Goal: Information Seeking & Learning: Check status

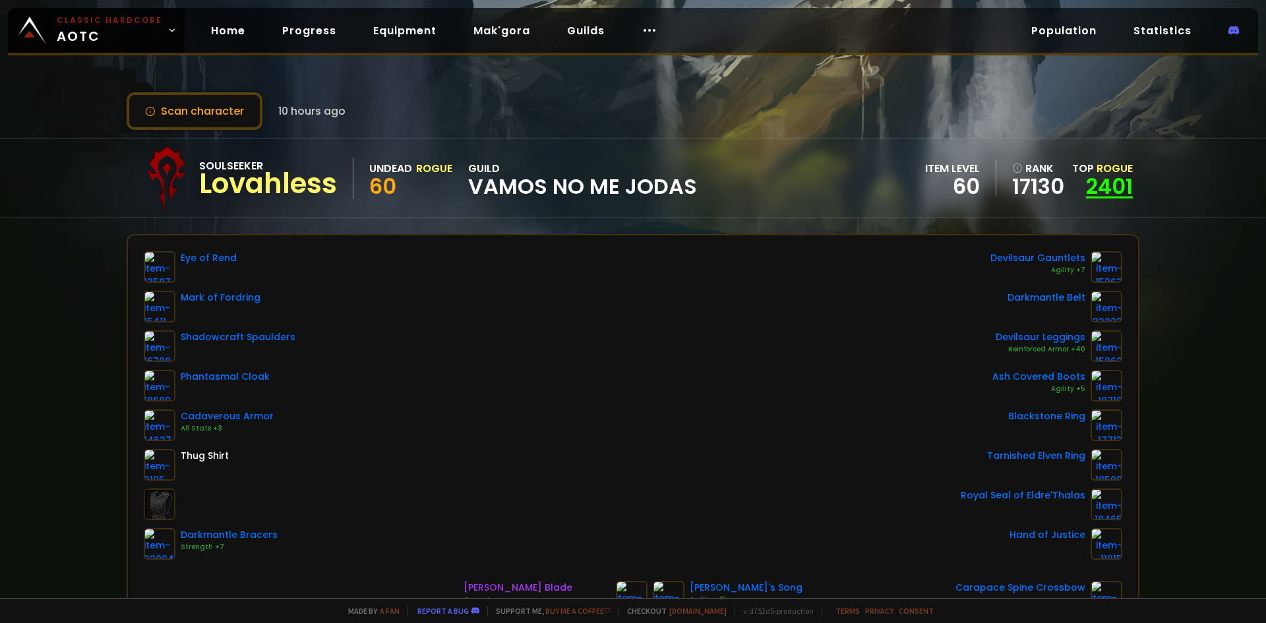
click at [1108, 178] on link "2401" at bounding box center [1109, 187] width 47 height 30
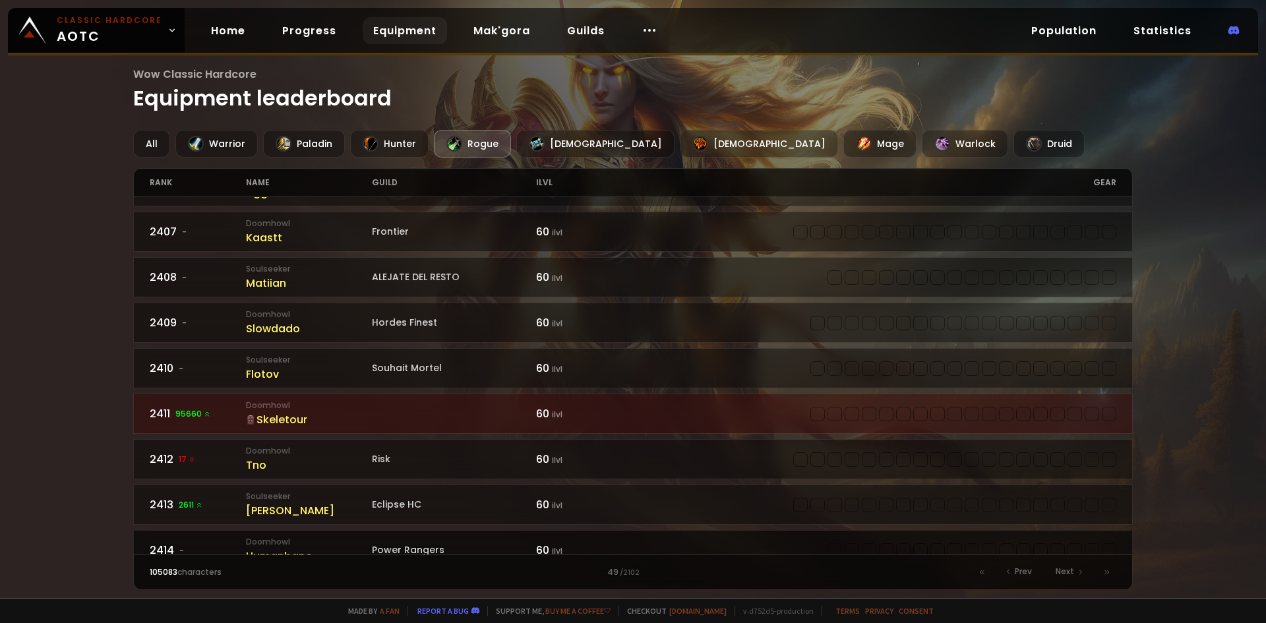
scroll to position [132, 0]
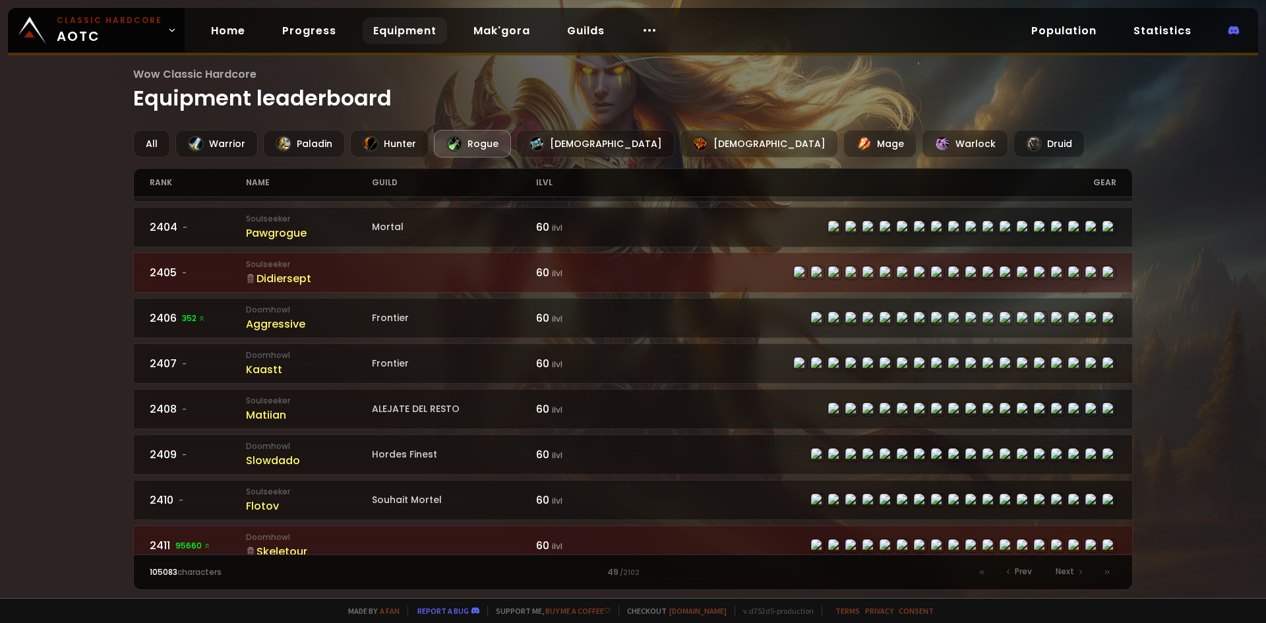
drag, startPoint x: 1030, startPoint y: 340, endPoint x: 879, endPoint y: 268, distance: 166.4
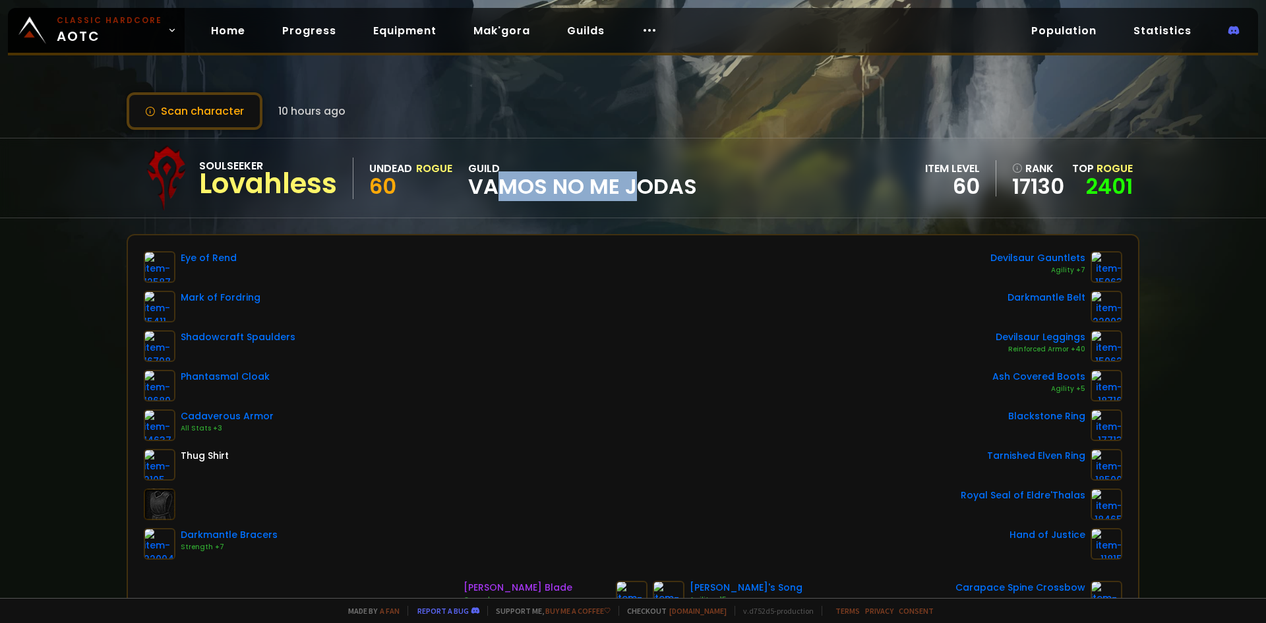
drag, startPoint x: 497, startPoint y: 191, endPoint x: 640, endPoint y: 187, distance: 143.2
click at [640, 187] on span "Vamos no me jodas" at bounding box center [582, 187] width 229 height 20
click at [641, 193] on span "Vamos no me jodas" at bounding box center [582, 187] width 229 height 20
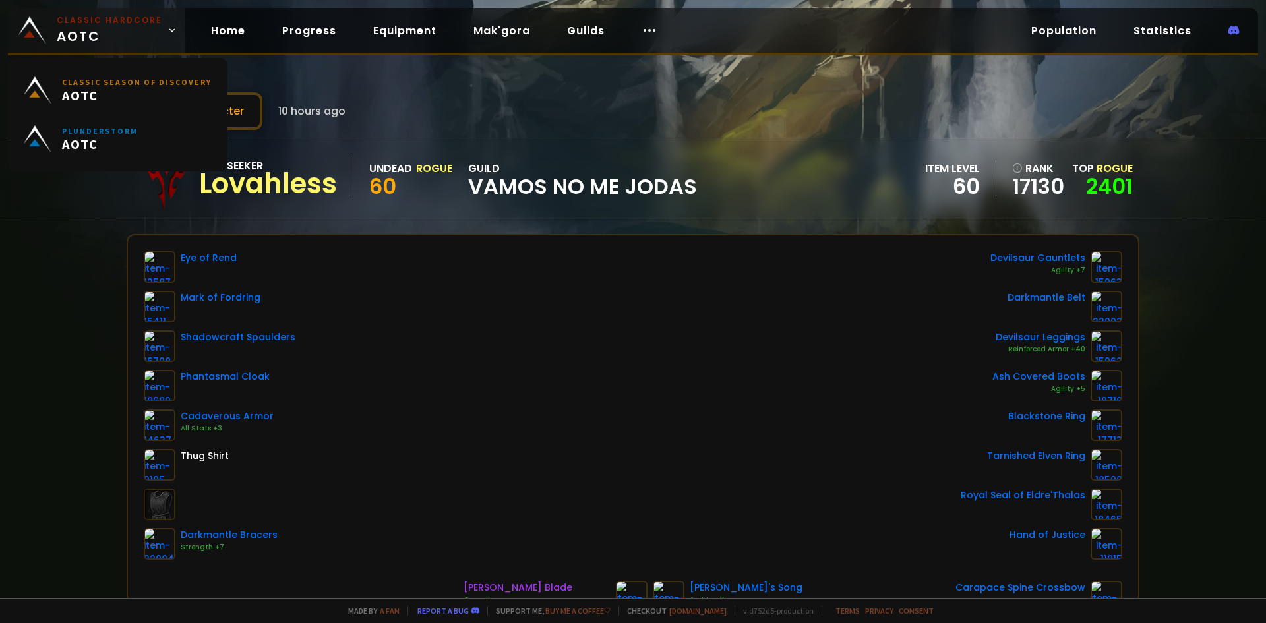
click at [92, 32] on span "Classic Hardcore AOTC" at bounding box center [110, 31] width 106 height 32
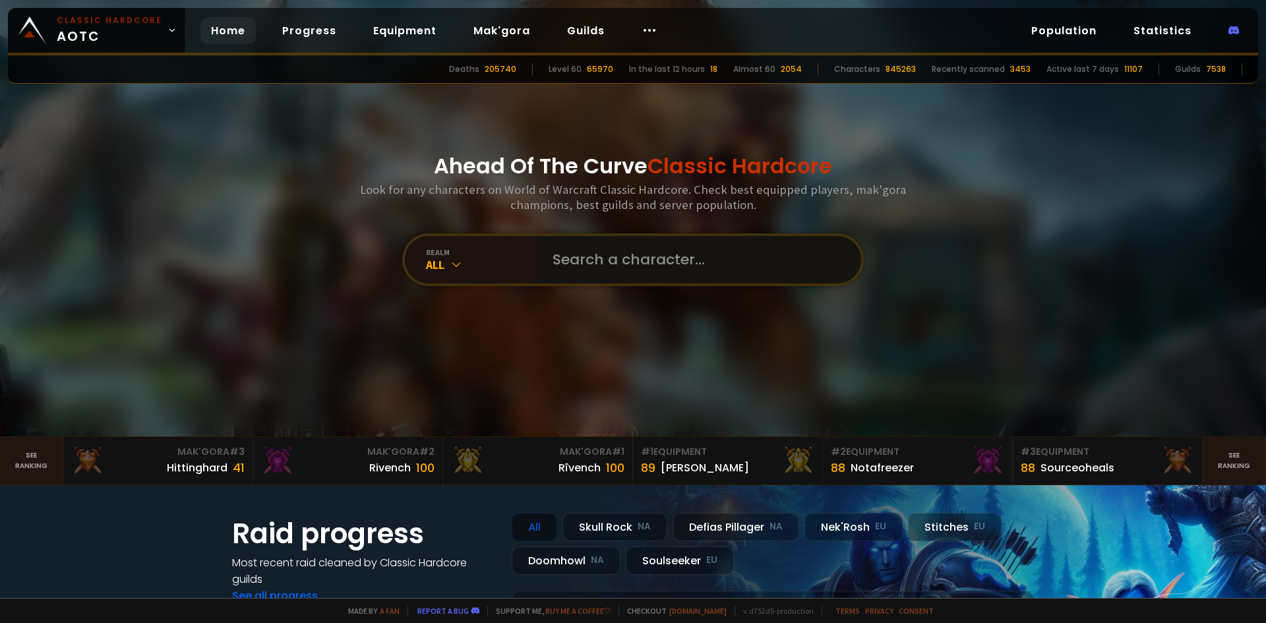
click at [650, 259] on input "text" at bounding box center [695, 259] width 301 height 47
type input "Rinha"
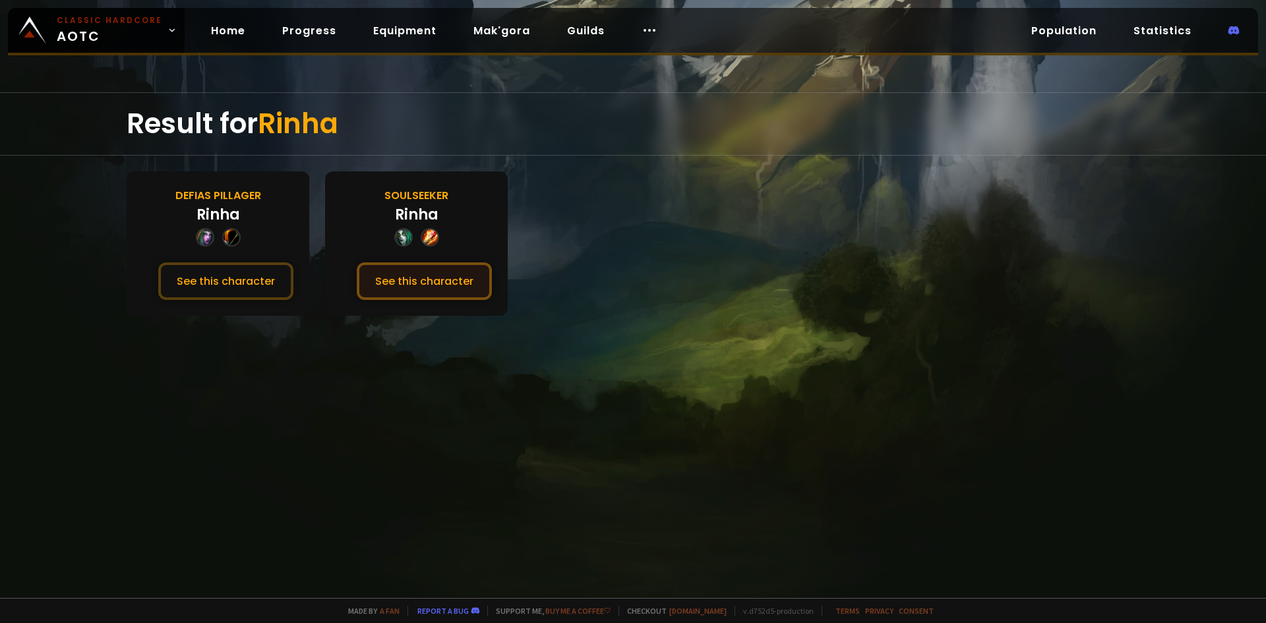
click at [436, 270] on button "See this character" at bounding box center [424, 282] width 135 height 38
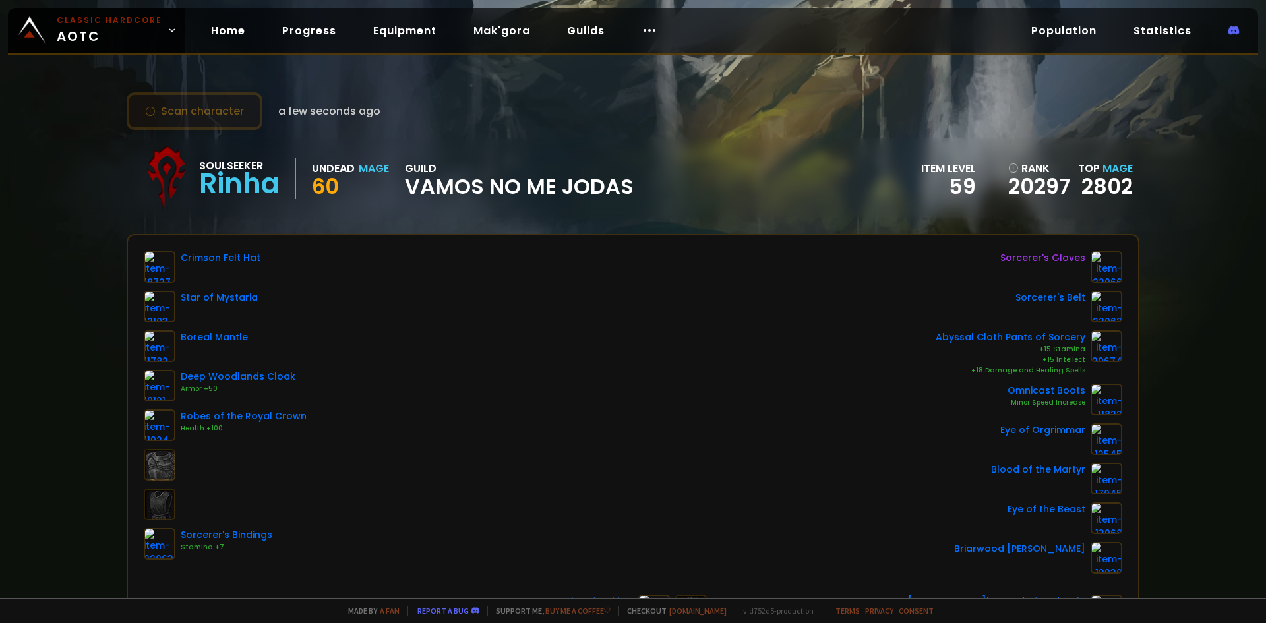
click at [202, 111] on button "Scan character" at bounding box center [195, 111] width 136 height 38
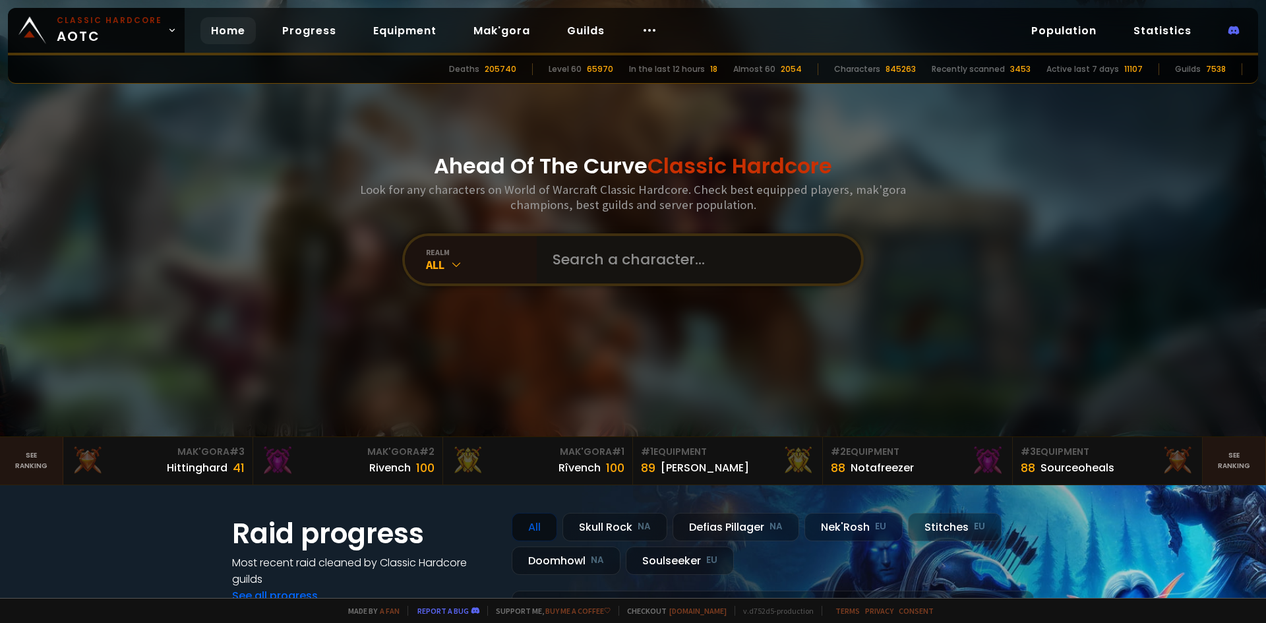
click at [685, 274] on input "text" at bounding box center [695, 259] width 301 height 47
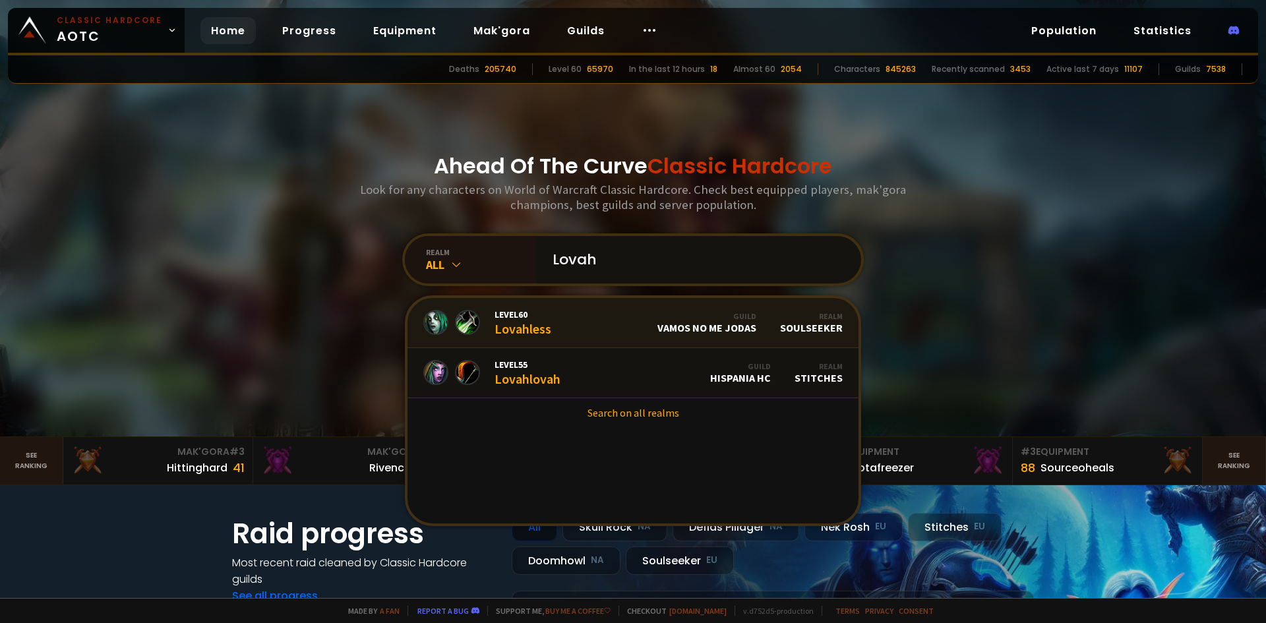
type input "Lovah"
click at [611, 325] on link "Level 60 Lovahless Guild Vamos no me jodas Realm Soulseeker" at bounding box center [633, 323] width 451 height 50
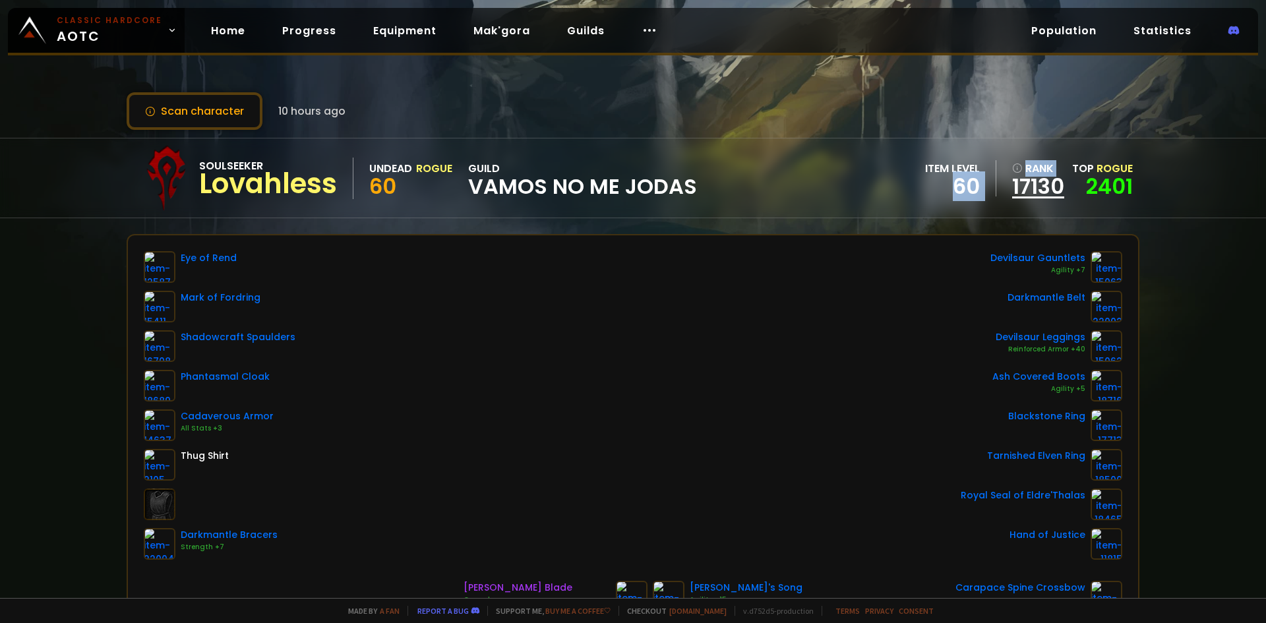
drag, startPoint x: 958, startPoint y: 179, endPoint x: 1007, endPoint y: 180, distance: 48.2
click at [1007, 180] on div "item level 60 rank 17130 Top Rogue 2401" at bounding box center [1029, 178] width 208 height 36
click at [833, 156] on div "Soulseeker Lovahless Undead Rogue 60 guild Vamos no me jodas item level 60 rank…" at bounding box center [633, 178] width 1013 height 79
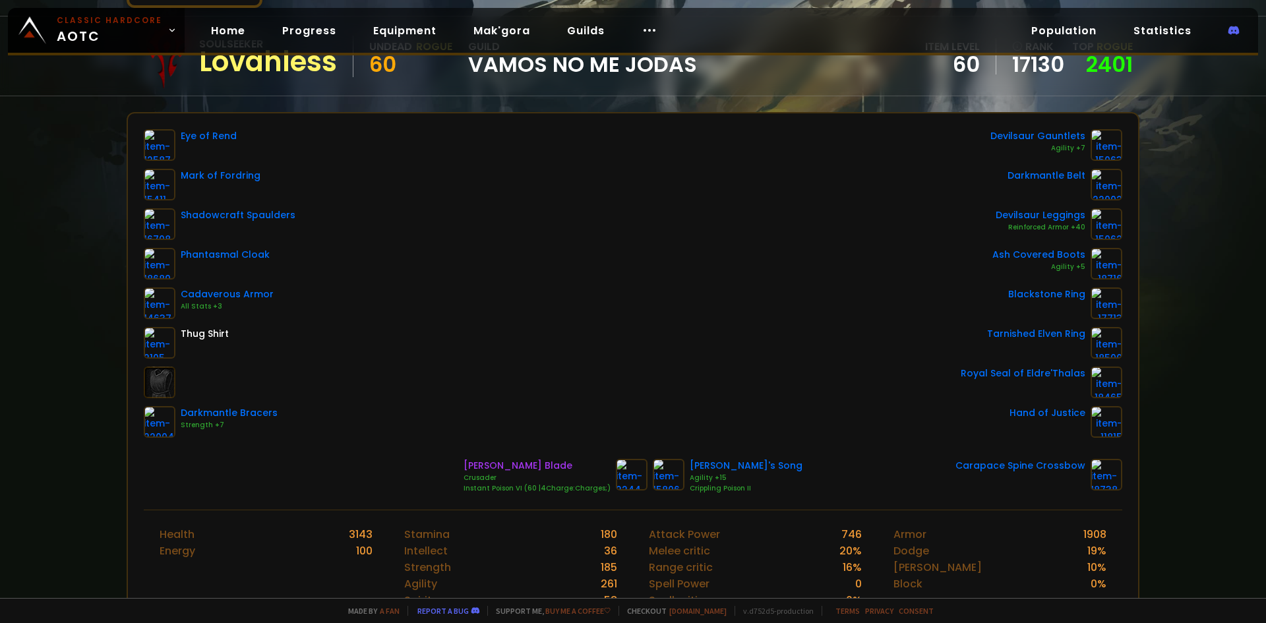
scroll to position [132, 0]
